Goal: Navigation & Orientation: Find specific page/section

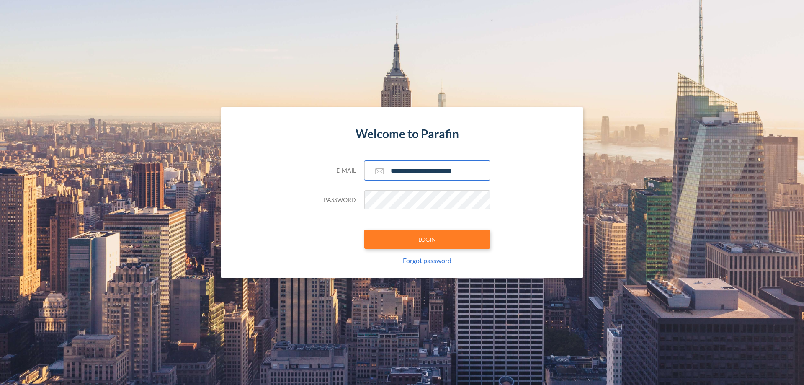
type input "**********"
click at [427, 239] on button "LOGIN" at bounding box center [427, 238] width 126 height 19
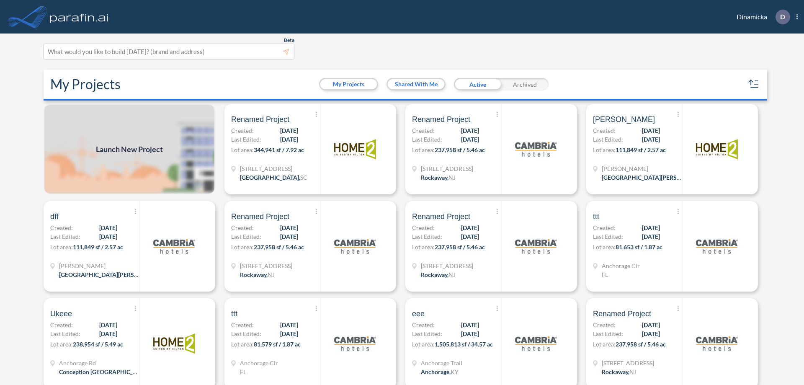
scroll to position [2, 0]
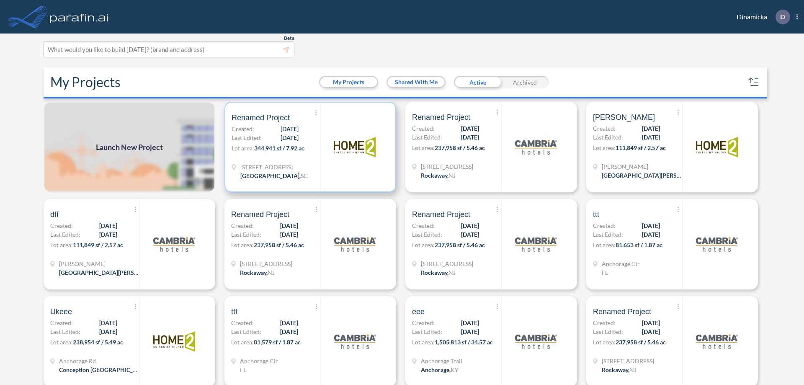
click at [309, 147] on p "Lot area: 344,941 sf / 7.92 ac" at bounding box center [276, 150] width 89 height 12
